Goal: Find contact information: Find contact information

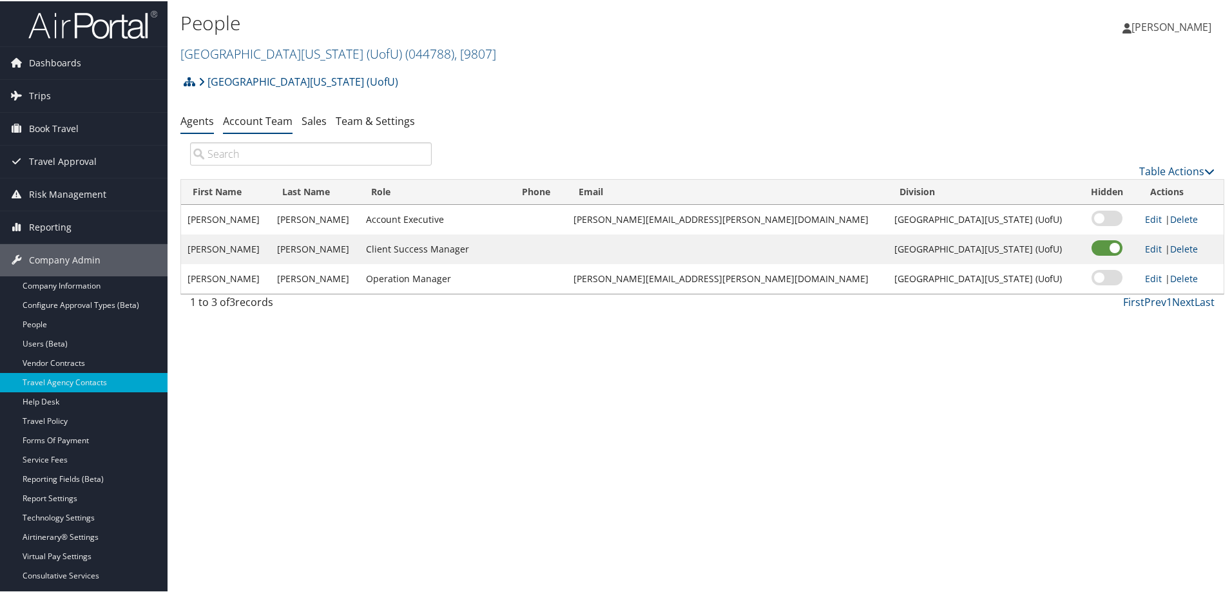
click at [204, 120] on link "Agents" at bounding box center [196, 120] width 33 height 14
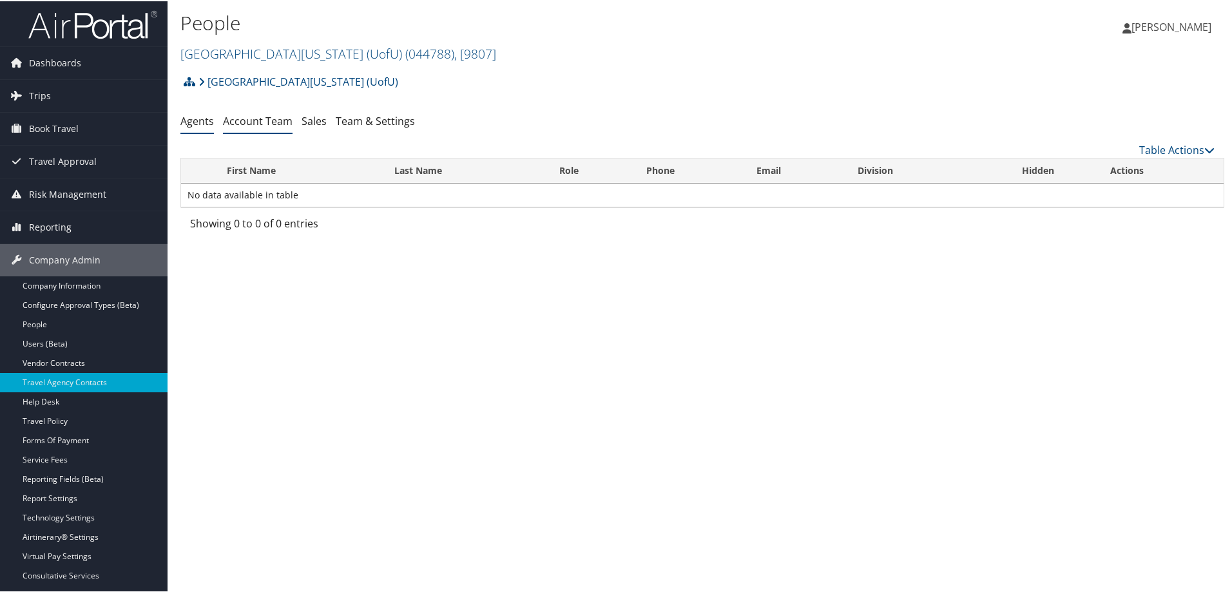
click at [262, 126] on link "Account Team" at bounding box center [258, 120] width 70 height 14
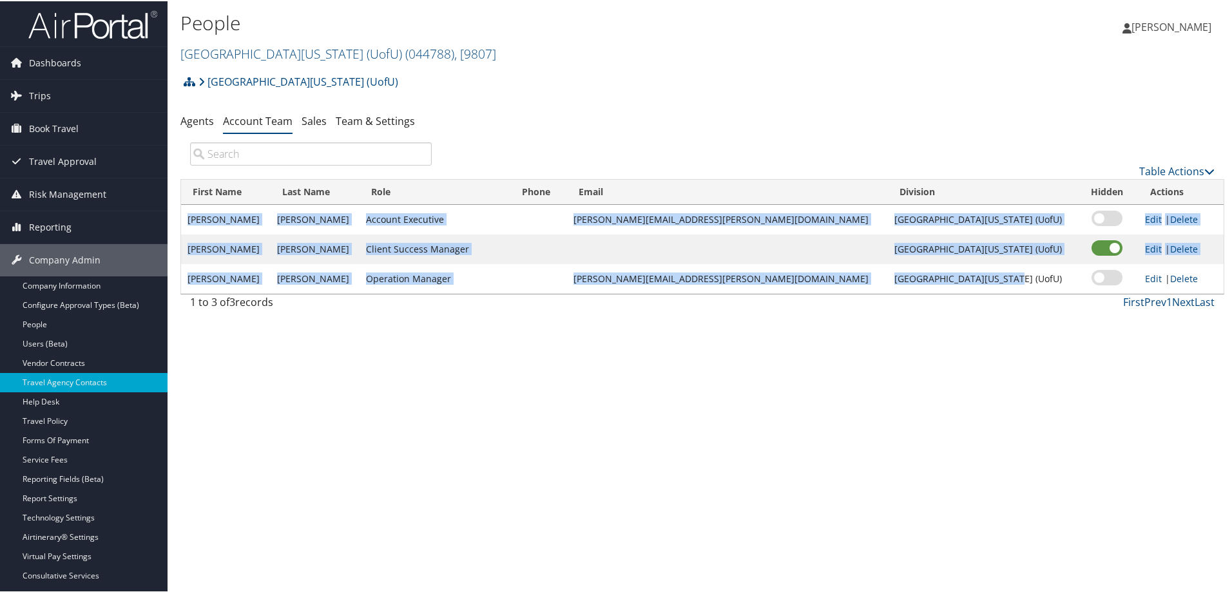
drag, startPoint x: 188, startPoint y: 213, endPoint x: 988, endPoint y: 284, distance: 802.7
click at [988, 284] on tbody "[PERSON_NAME] Account Executive [PERSON_NAME][EMAIL_ADDRESS][PERSON_NAME][DOMAI…" at bounding box center [702, 248] width 1042 height 89
copy tbody "[PERSON_NAME] Account Executive [PERSON_NAME][EMAIL_ADDRESS][PERSON_NAME][DOMAI…"
